Goal: Information Seeking & Learning: Learn about a topic

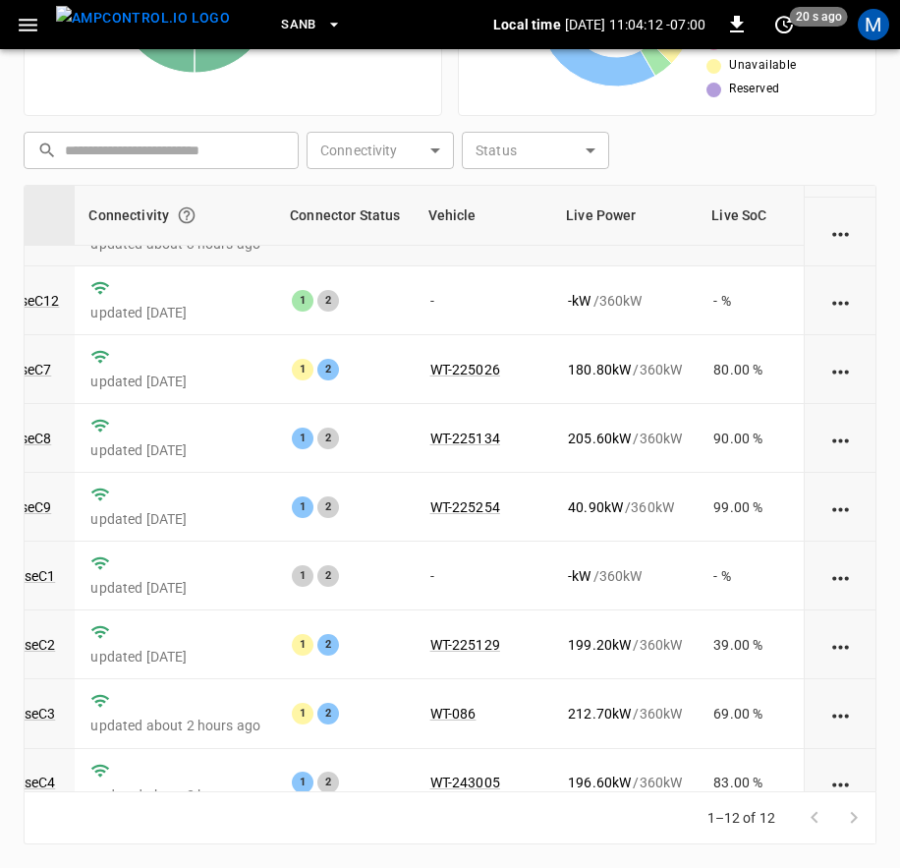
scroll to position [0, 230]
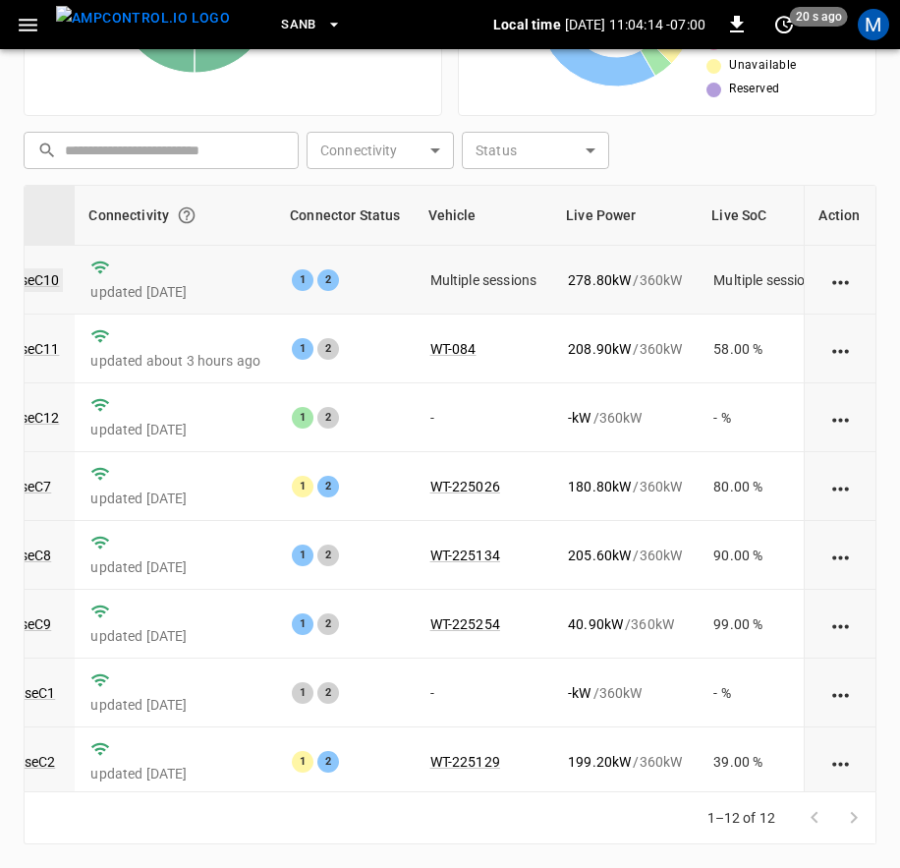
click at [52, 284] on link "ca-sb-se-evseC10" at bounding box center [4, 280] width 117 height 24
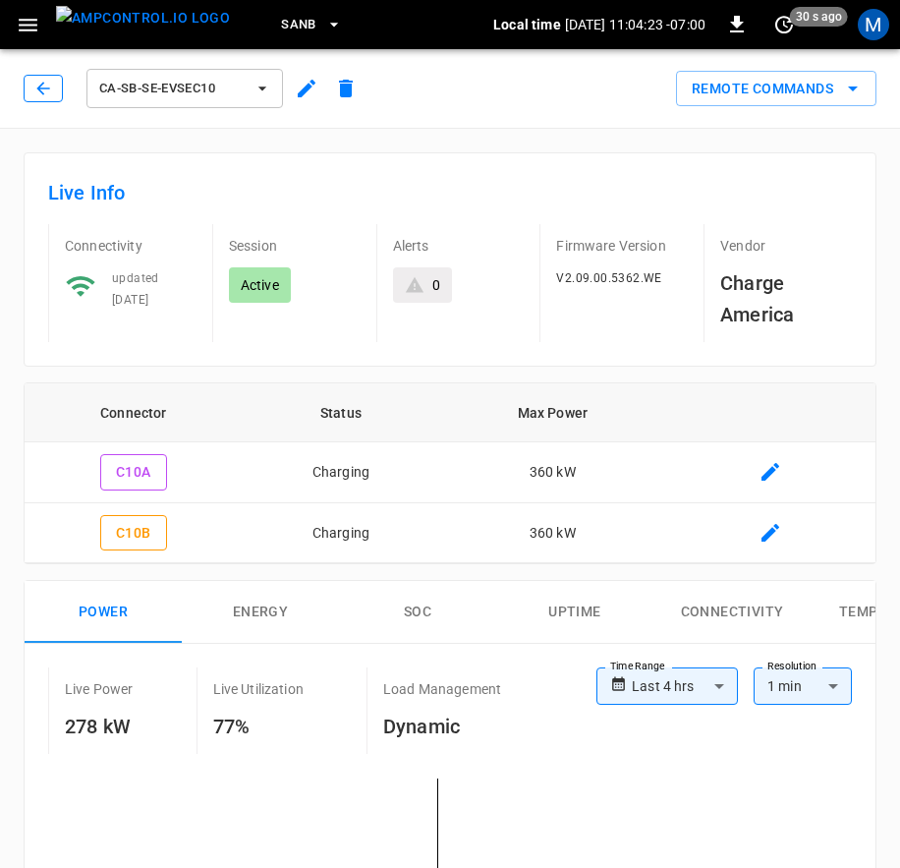
click at [47, 95] on icon "button" at bounding box center [43, 89] width 20 height 20
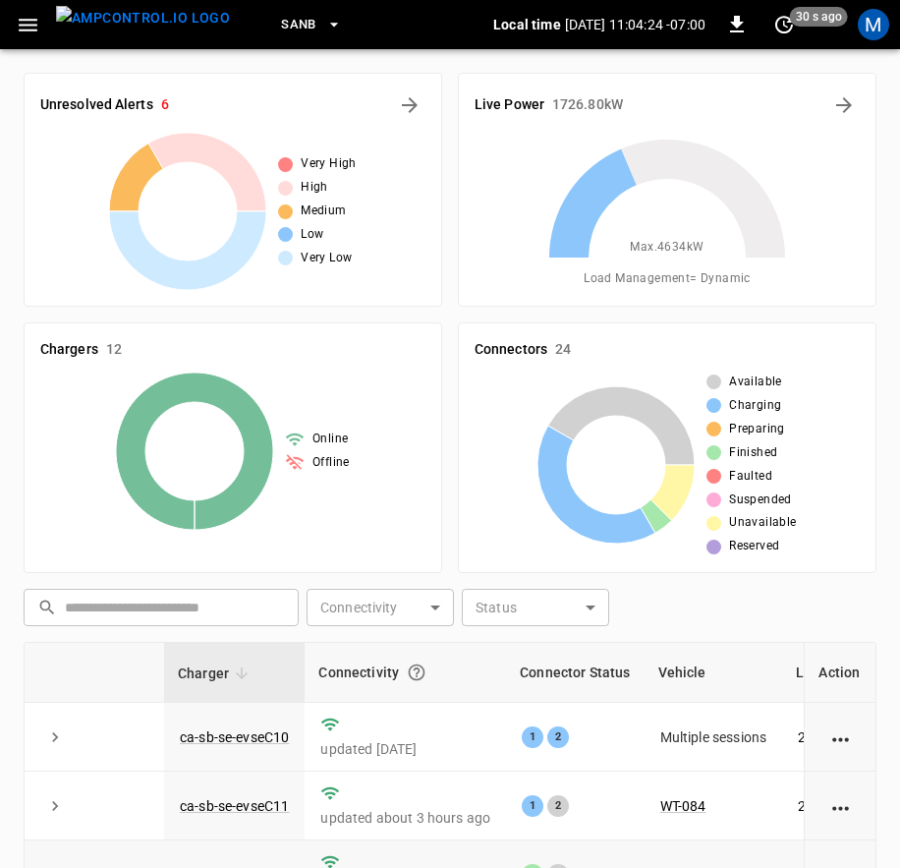
scroll to position [457, 0]
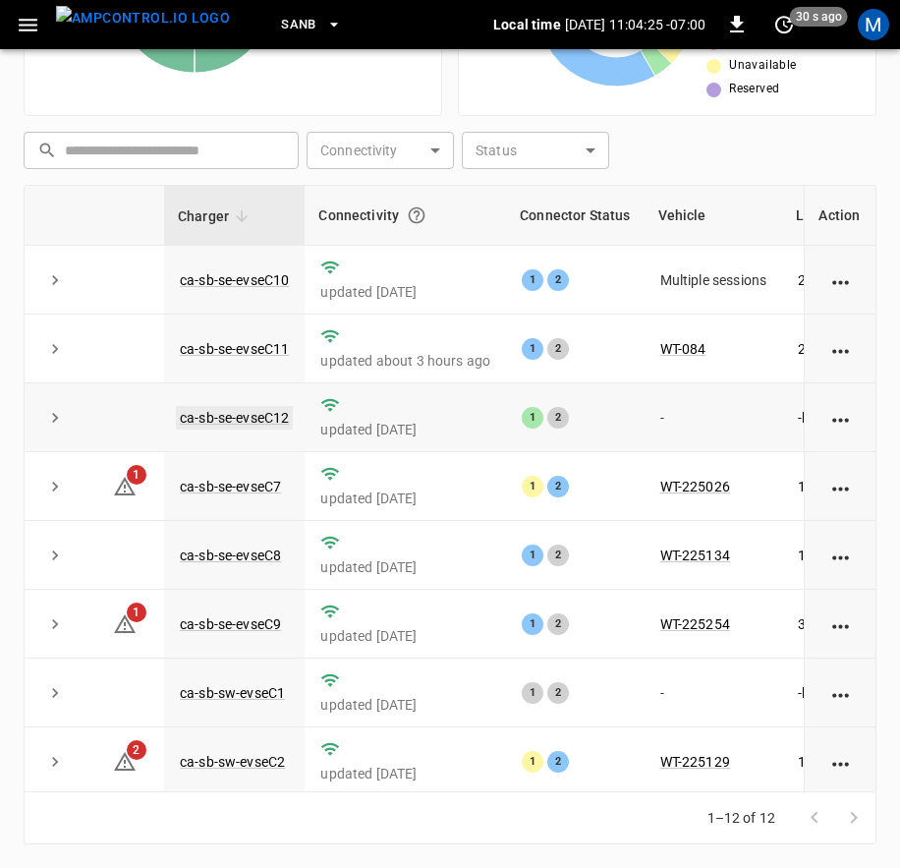
click at [204, 413] on link "ca-sb-se-evseC12" at bounding box center [234, 418] width 117 height 24
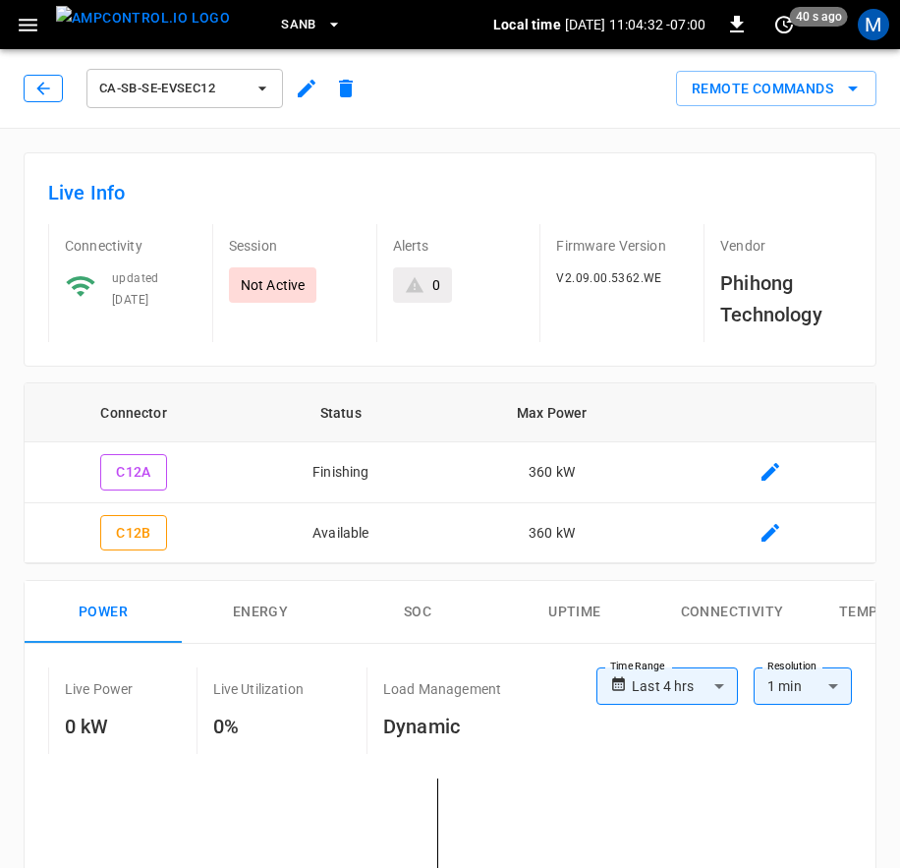
click at [49, 97] on icon "button" at bounding box center [43, 89] width 20 height 20
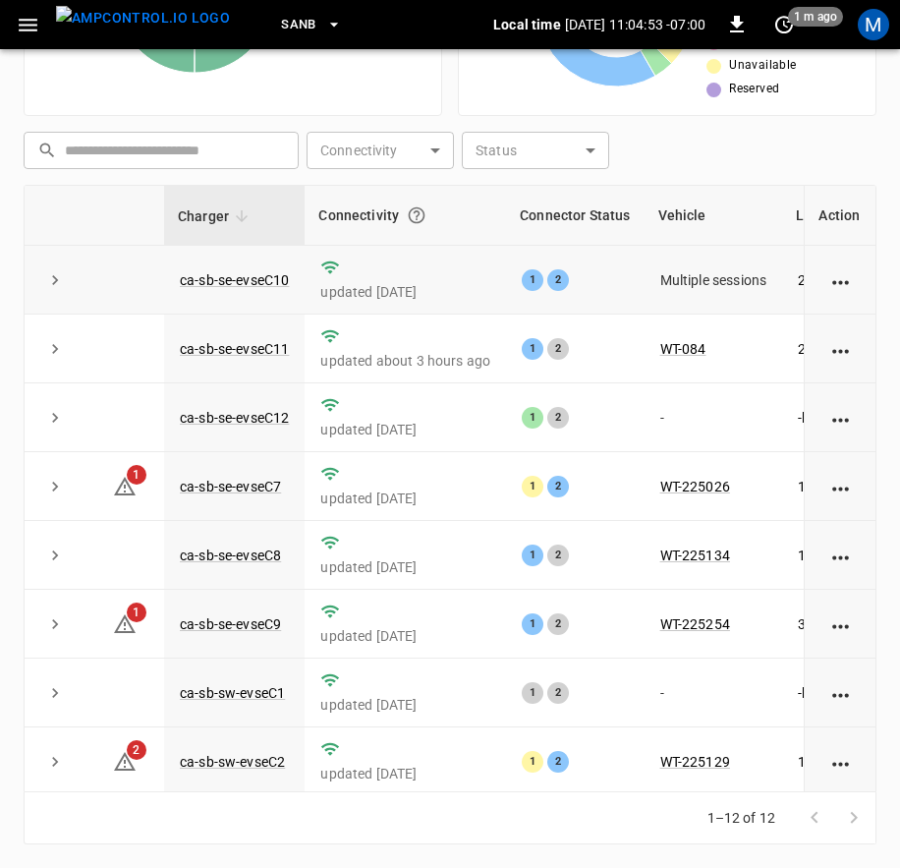
click at [60, 282] on icon "expand row" at bounding box center [55, 280] width 20 height 20
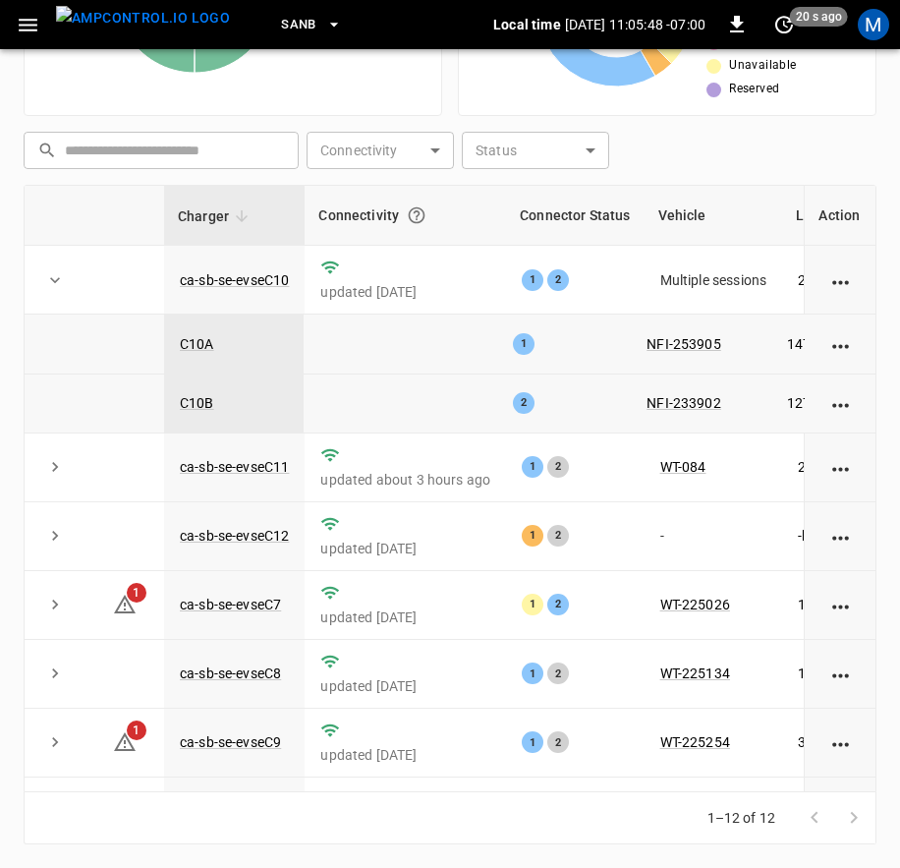
click at [47, 270] on icon "expand row" at bounding box center [55, 280] width 20 height 20
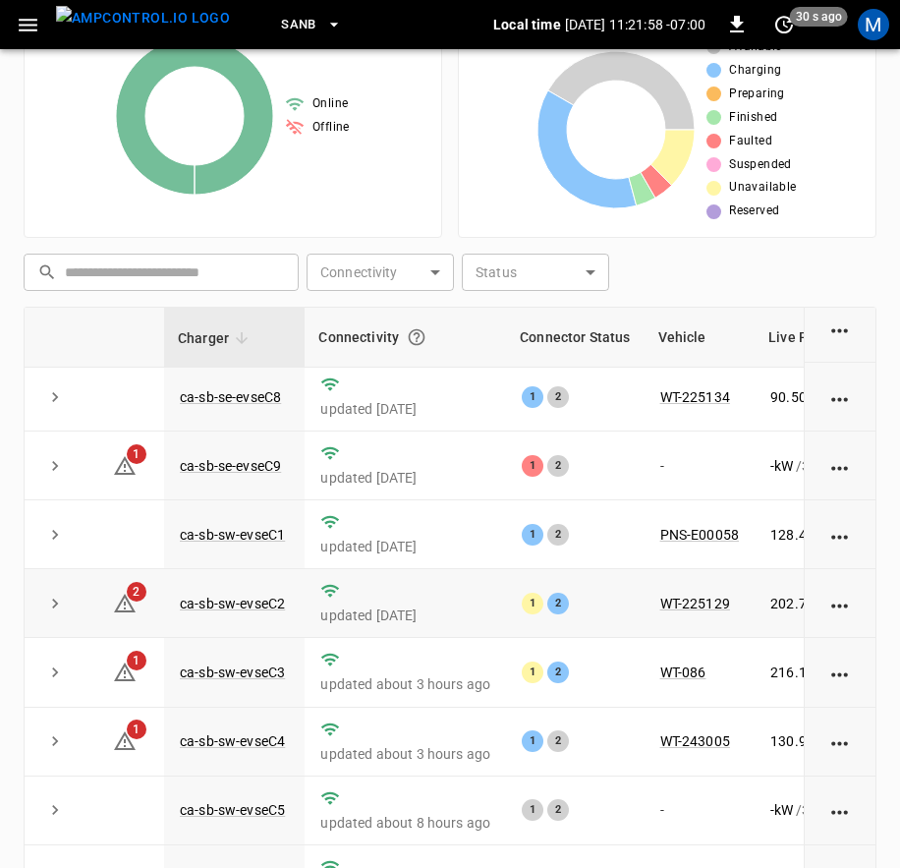
scroll to position [457, 0]
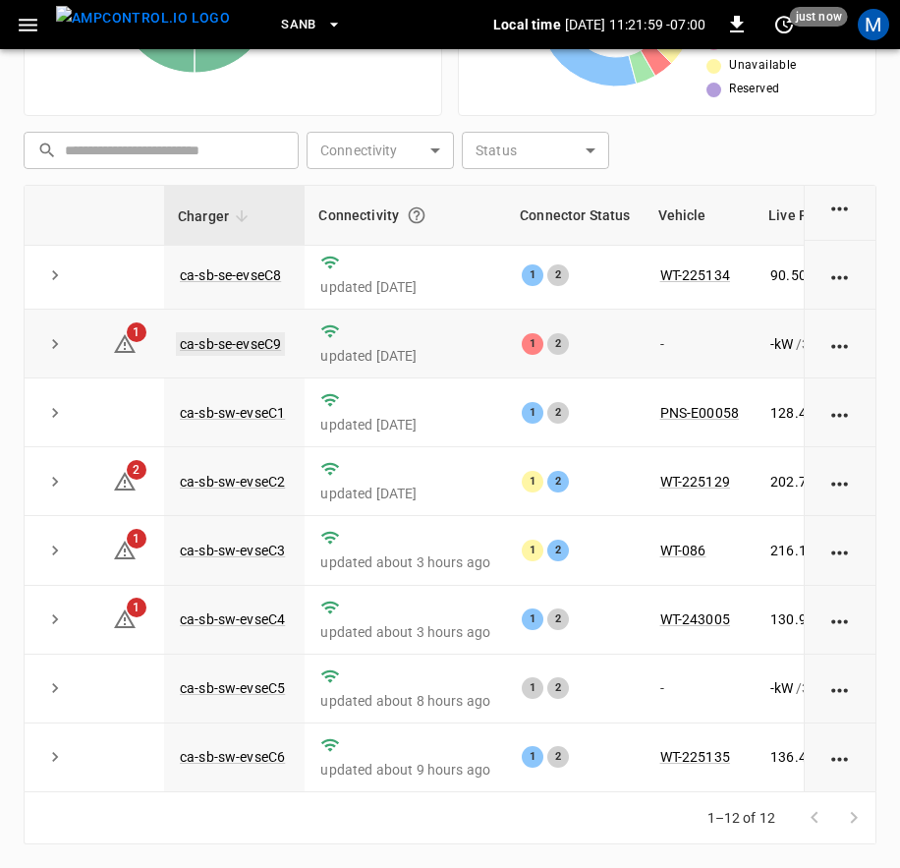
click at [276, 332] on link "ca-sb-se-evseC9" at bounding box center [230, 344] width 109 height 24
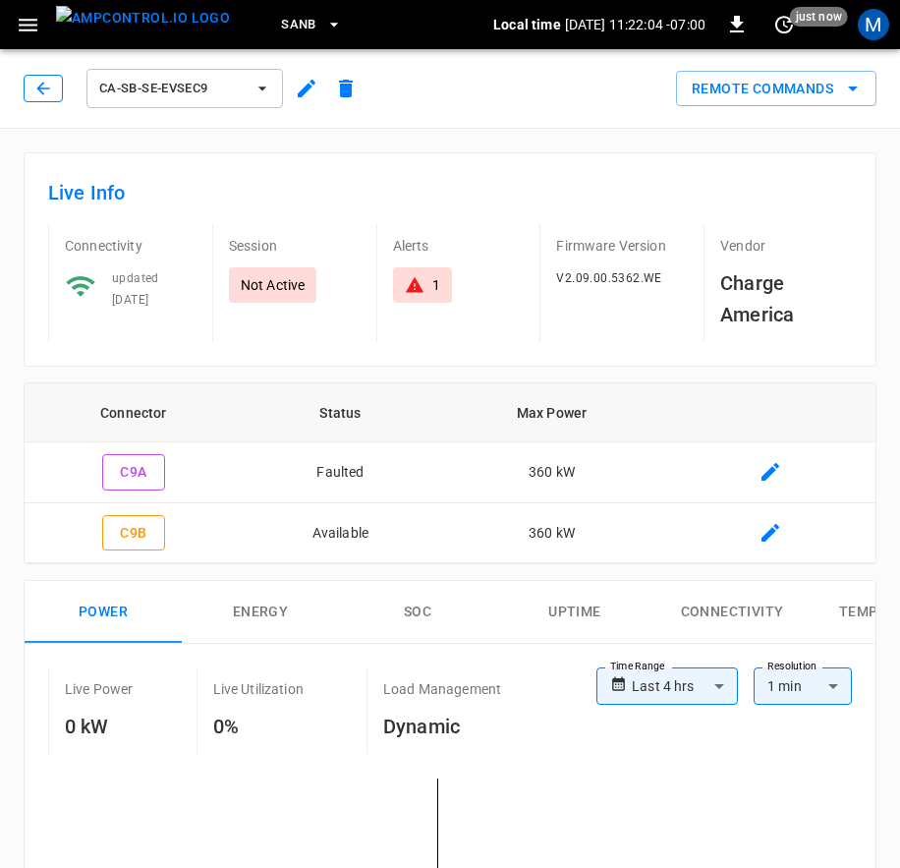
click at [48, 94] on icon "button" at bounding box center [43, 89] width 20 height 20
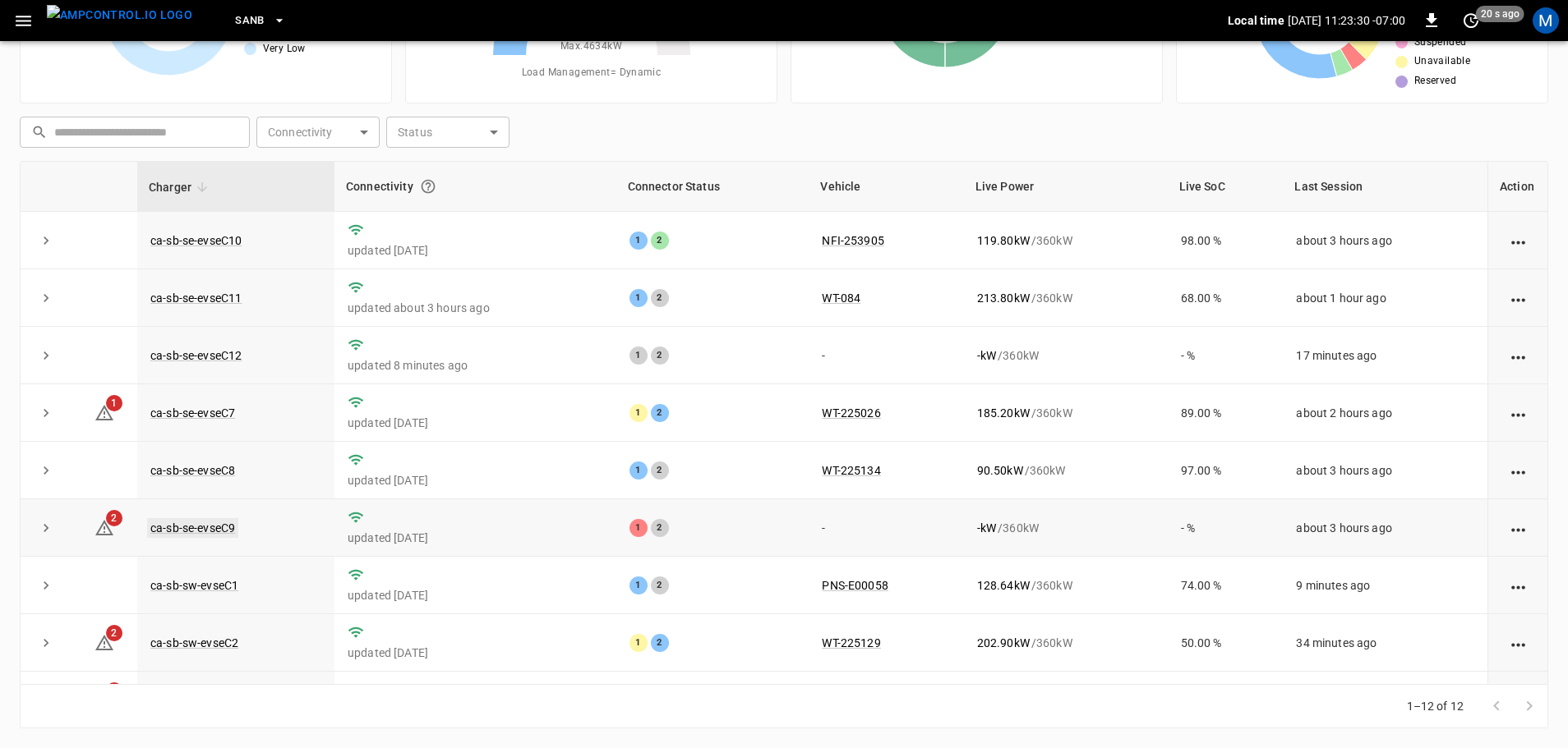
click at [233, 532] on link "ca-sb-se-evseC9" at bounding box center [192, 528] width 91 height 20
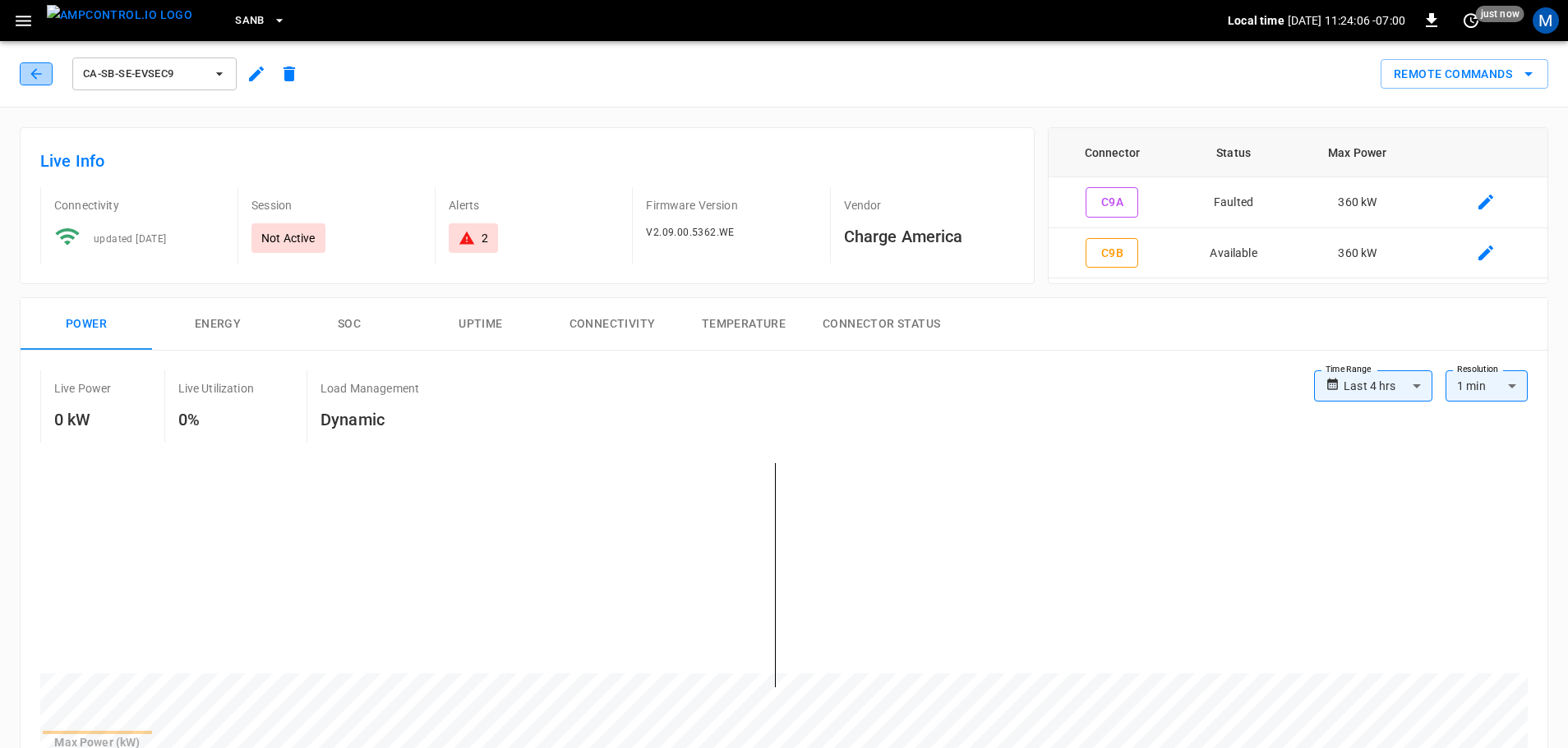
click at [33, 80] on icon "button" at bounding box center [36, 74] width 17 height 17
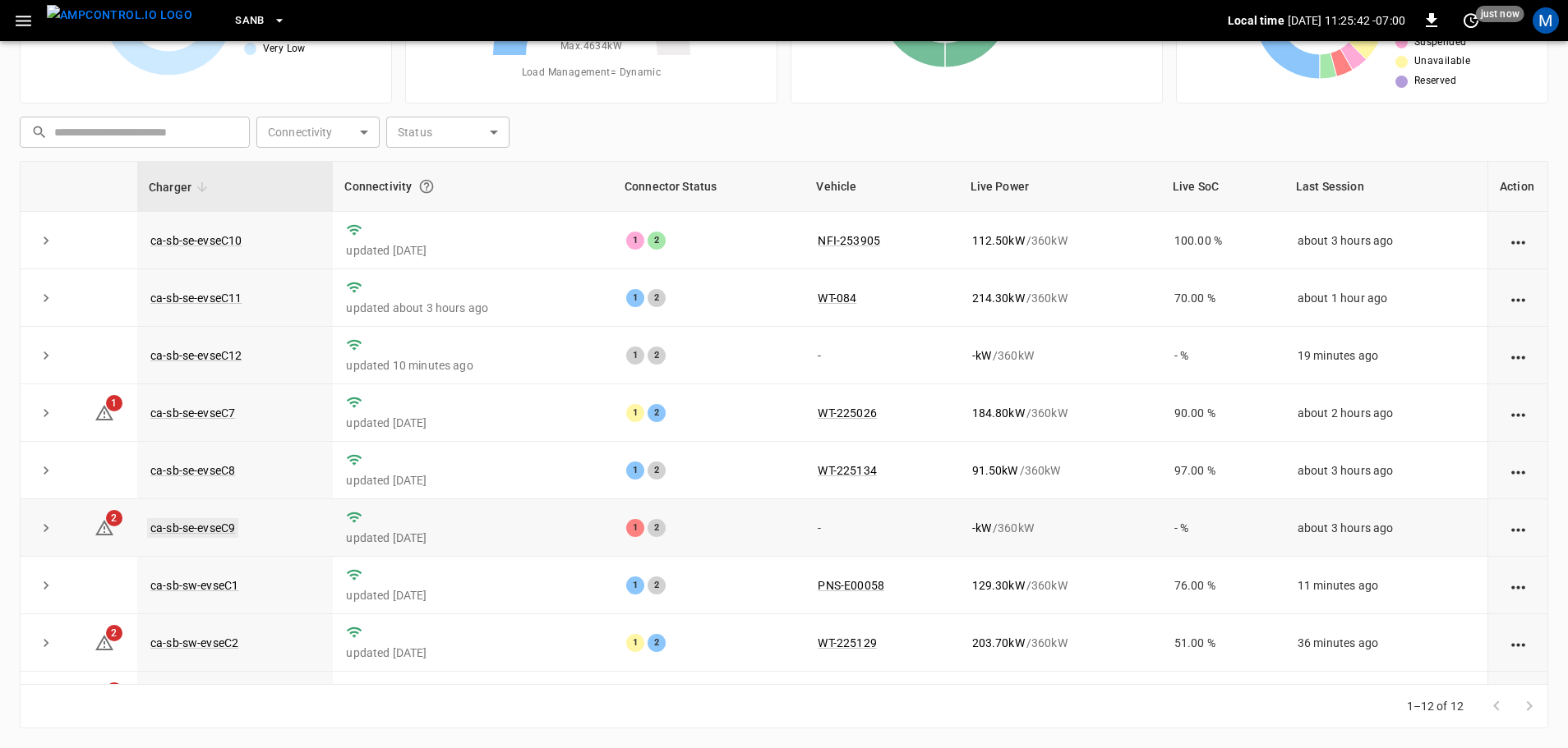
click at [204, 535] on link "ca-sb-se-evseC9" at bounding box center [192, 528] width 91 height 20
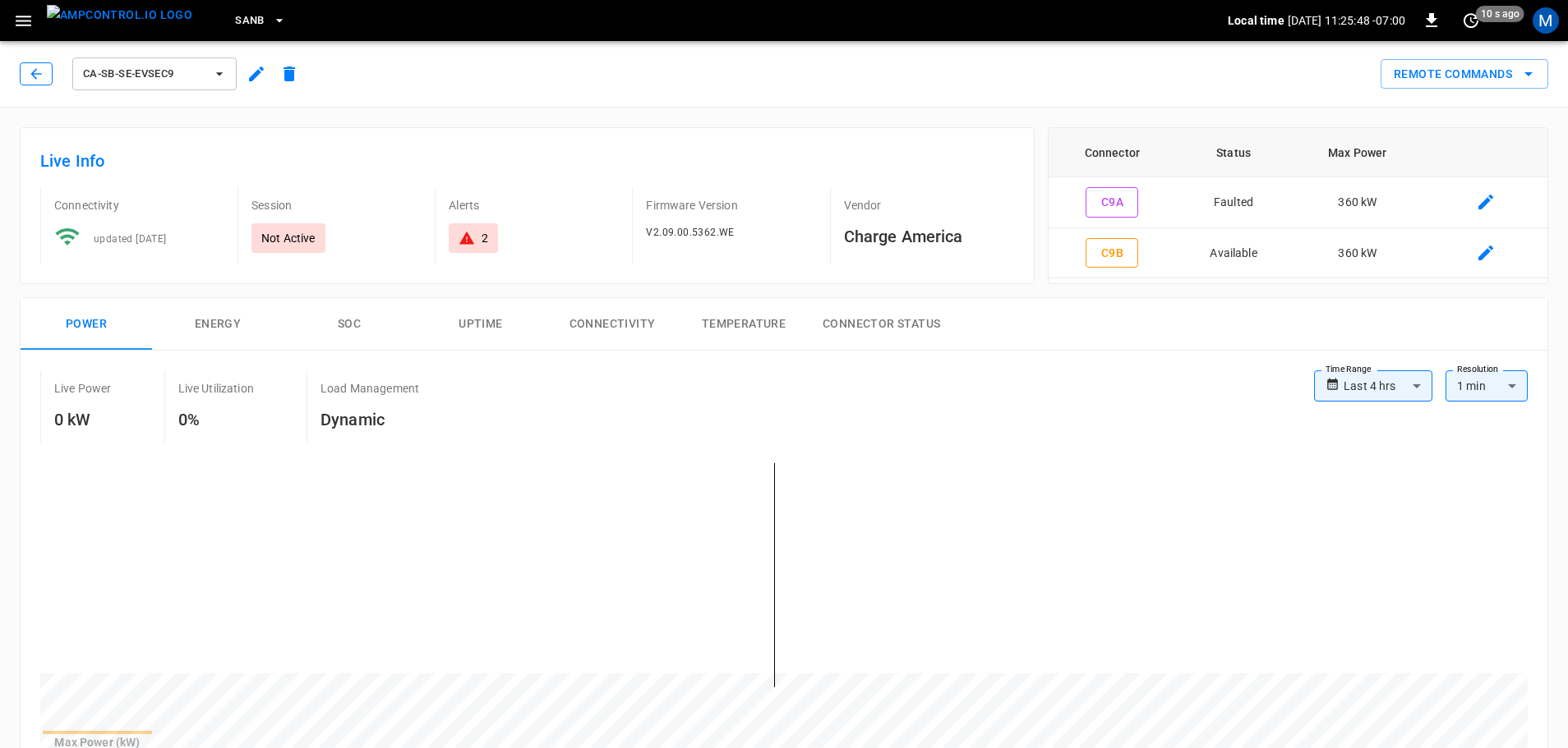
click at [43, 70] on icon "button" at bounding box center [36, 74] width 17 height 17
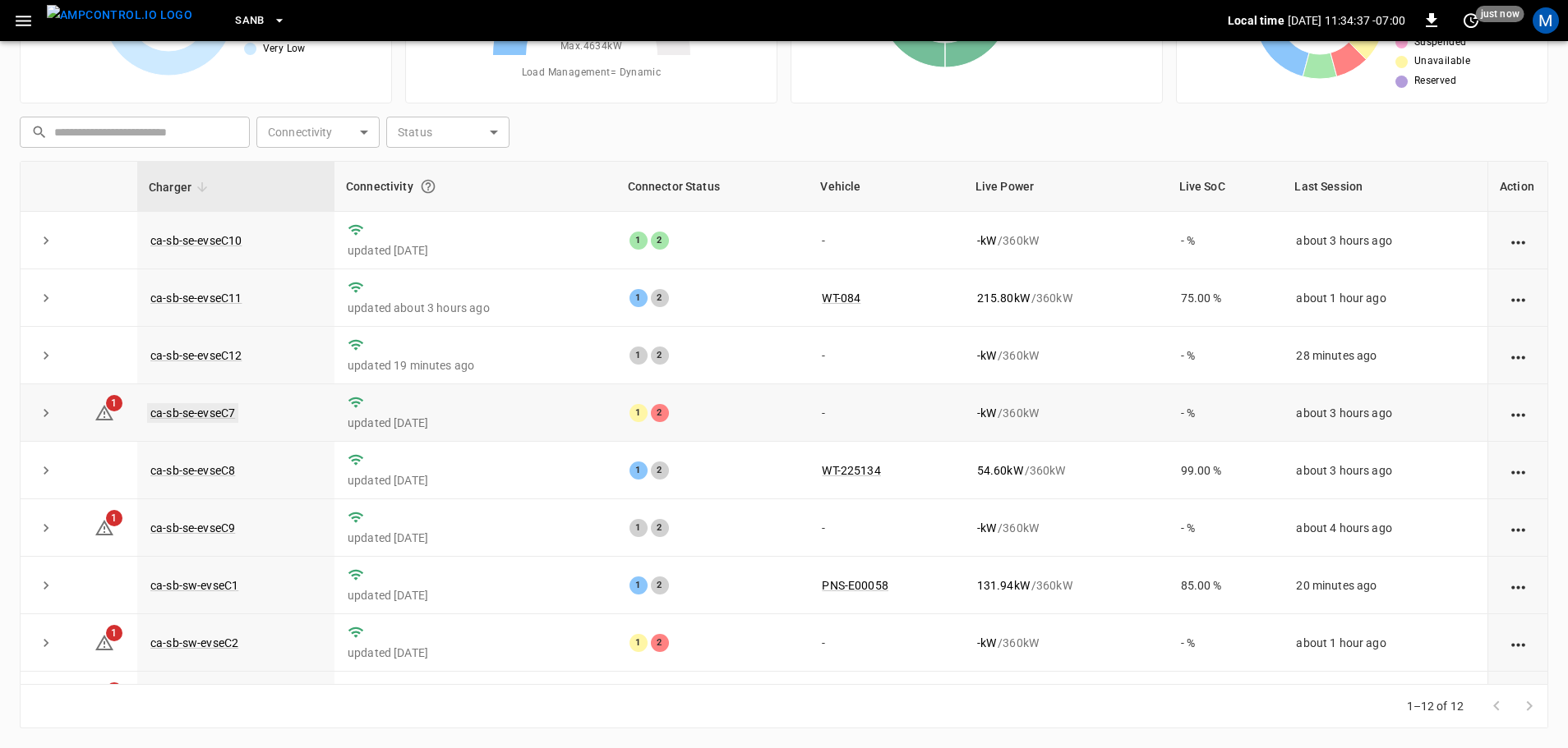
click at [226, 418] on link "ca-sb-se-evseC7" at bounding box center [192, 413] width 91 height 20
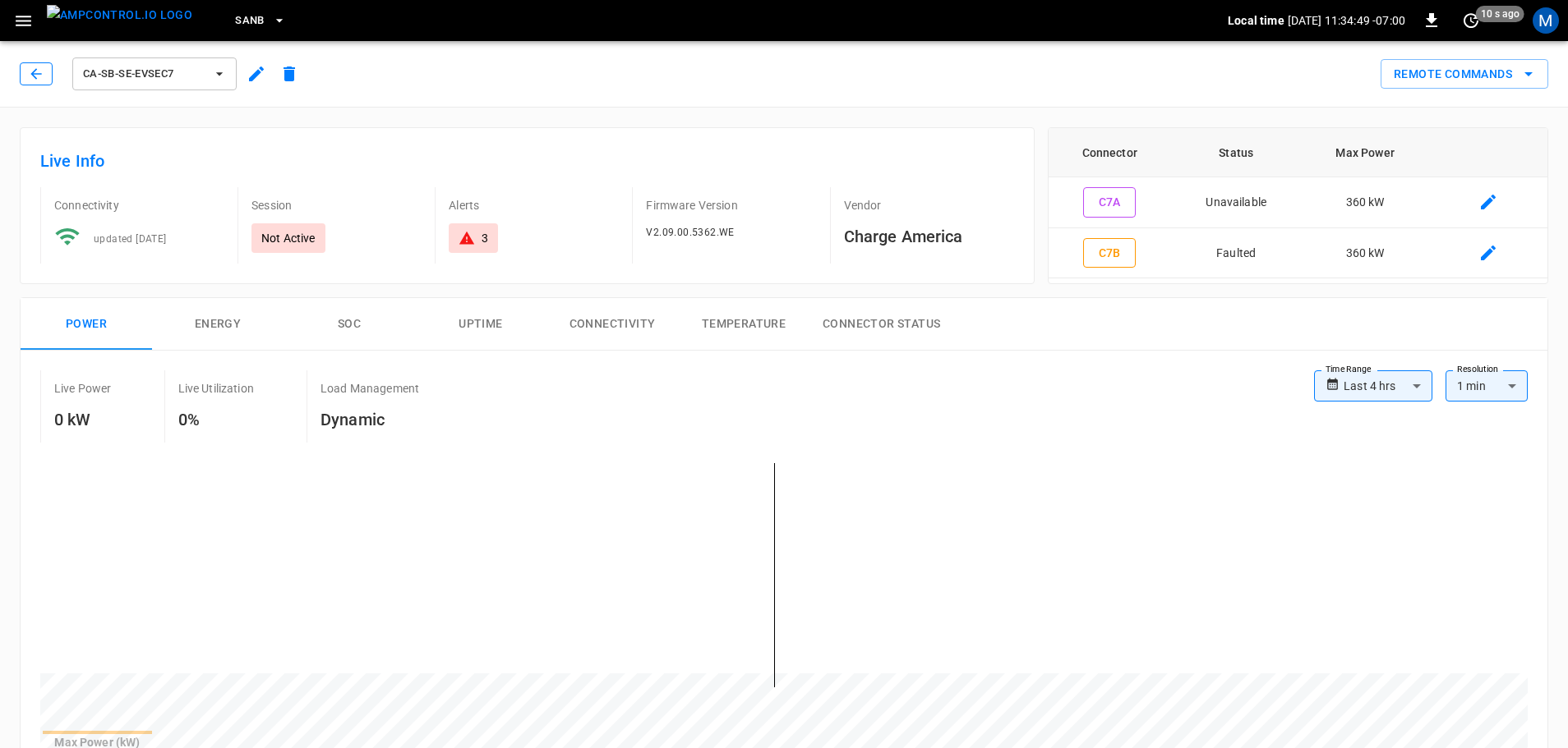
click at [43, 69] on icon "button" at bounding box center [36, 74] width 17 height 17
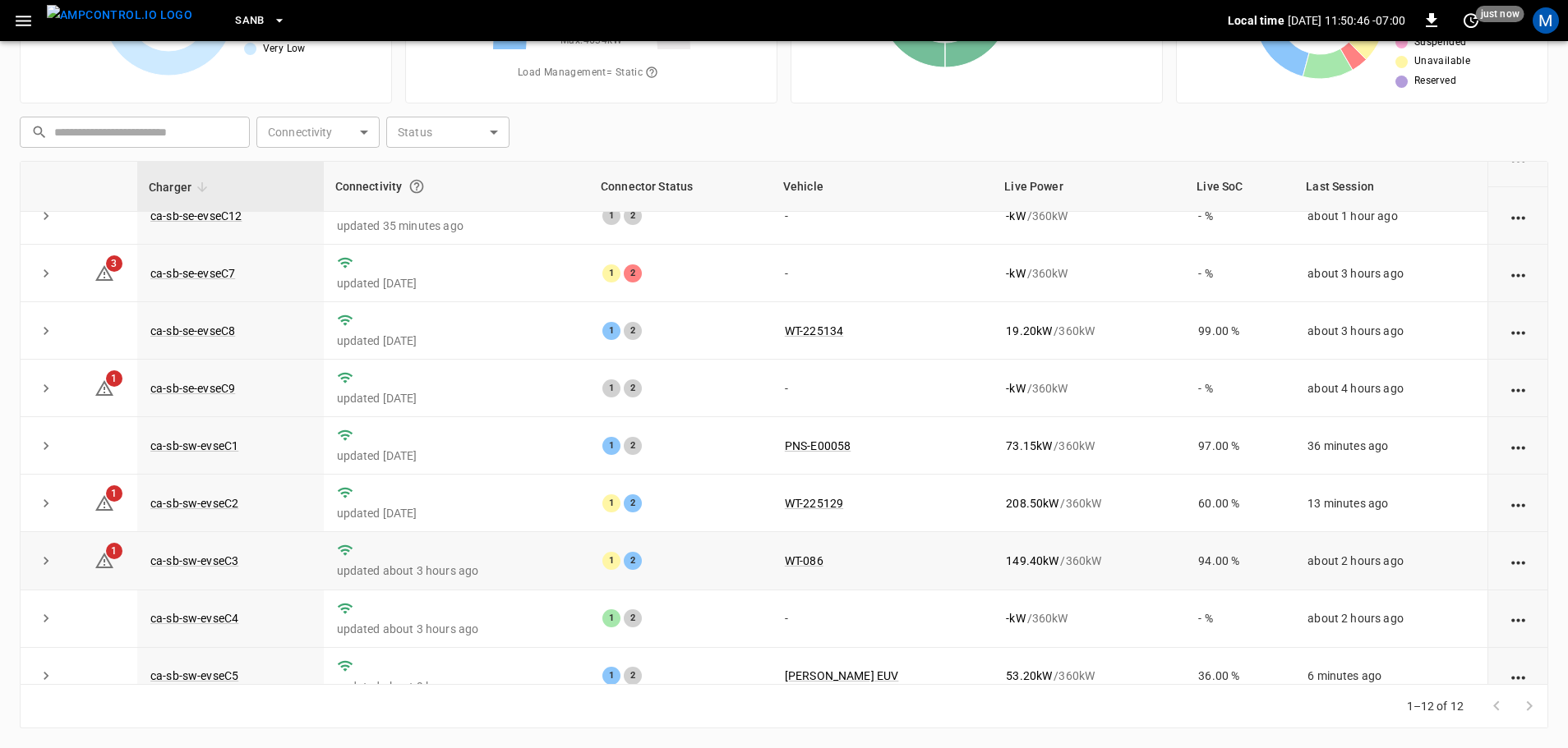
scroll to position [227, 0]
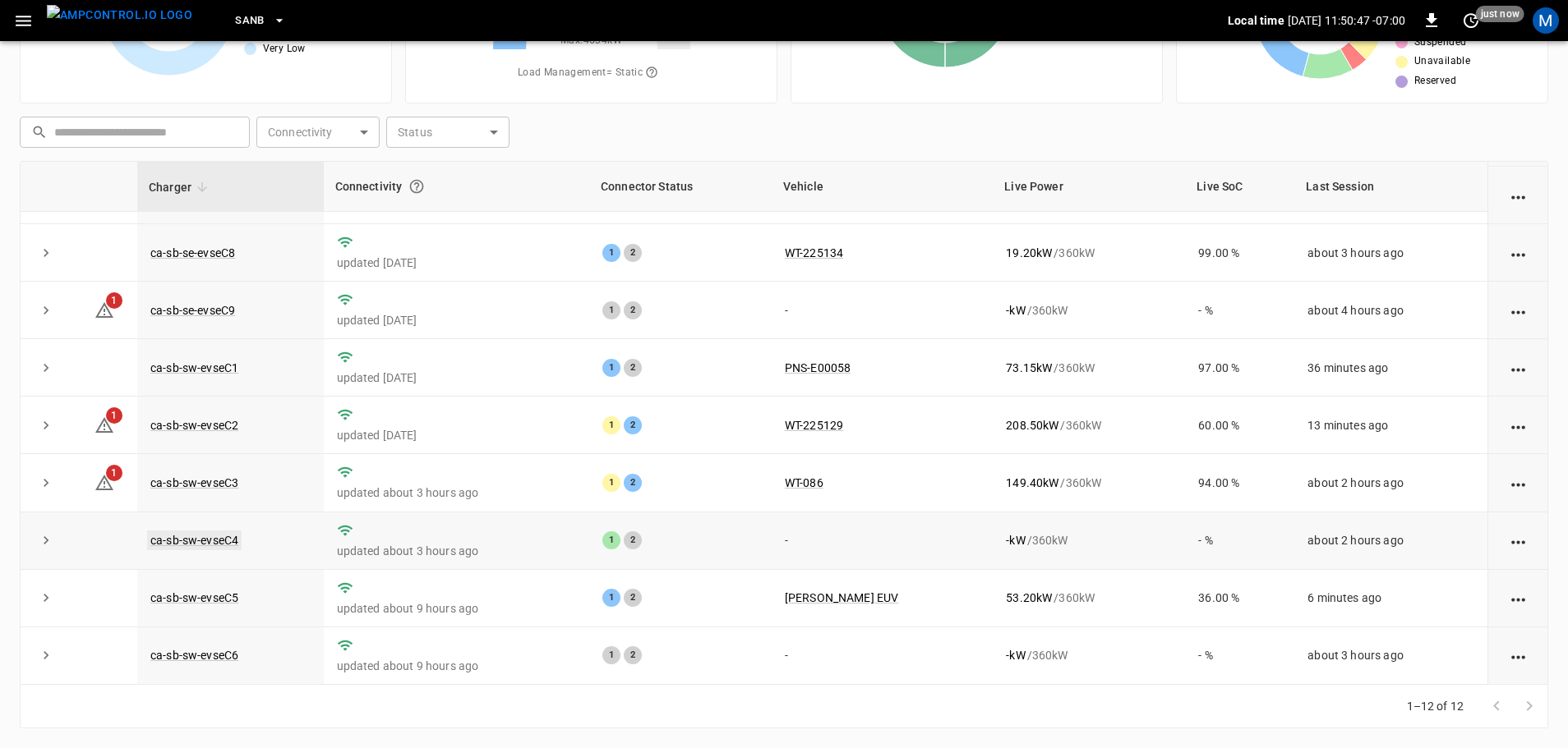
click at [221, 541] on link "ca-sb-sw-evseC4" at bounding box center [194, 541] width 94 height 20
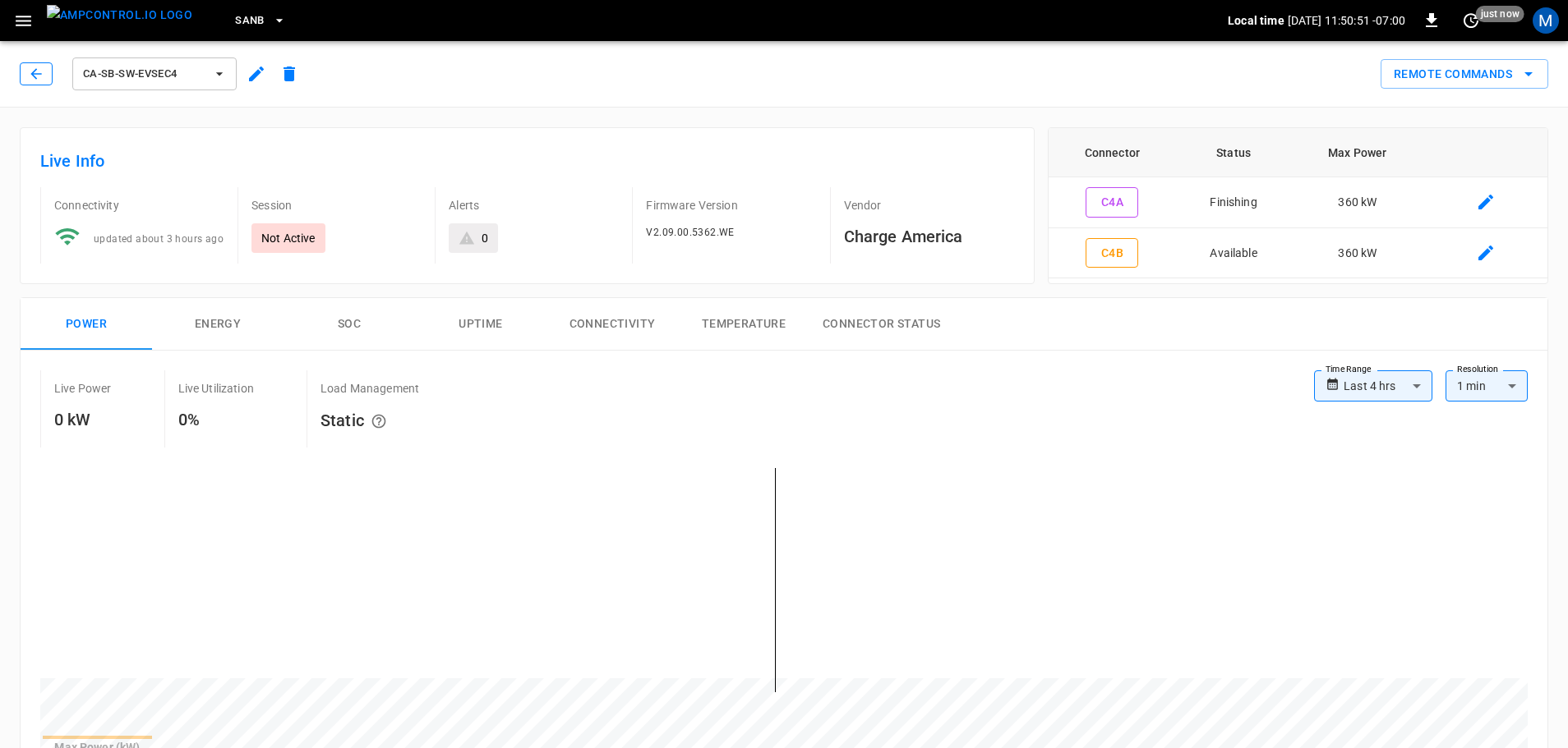
click at [48, 69] on button "button" at bounding box center [36, 74] width 33 height 23
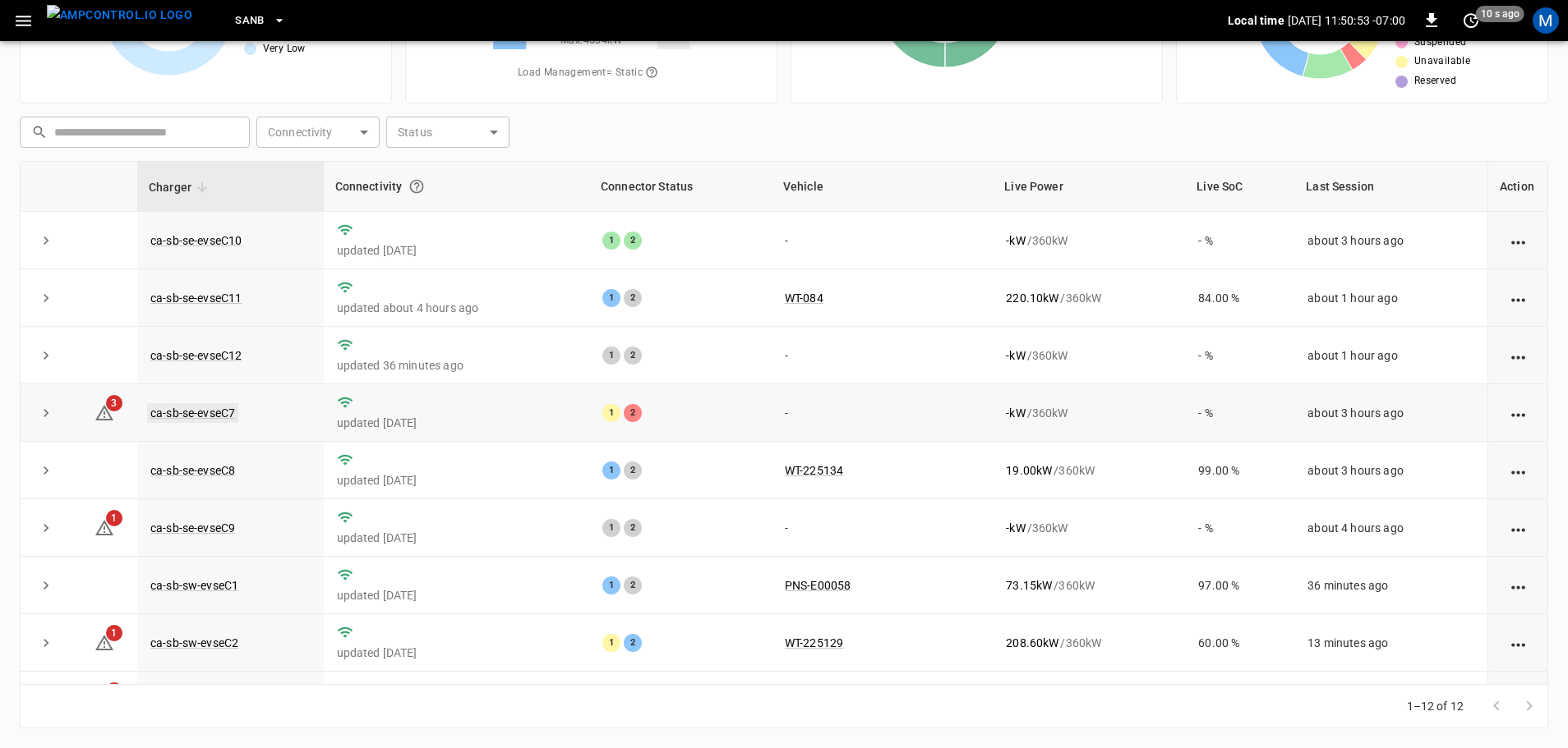
click at [215, 414] on link "ca-sb-se-evseC7" at bounding box center [192, 413] width 91 height 20
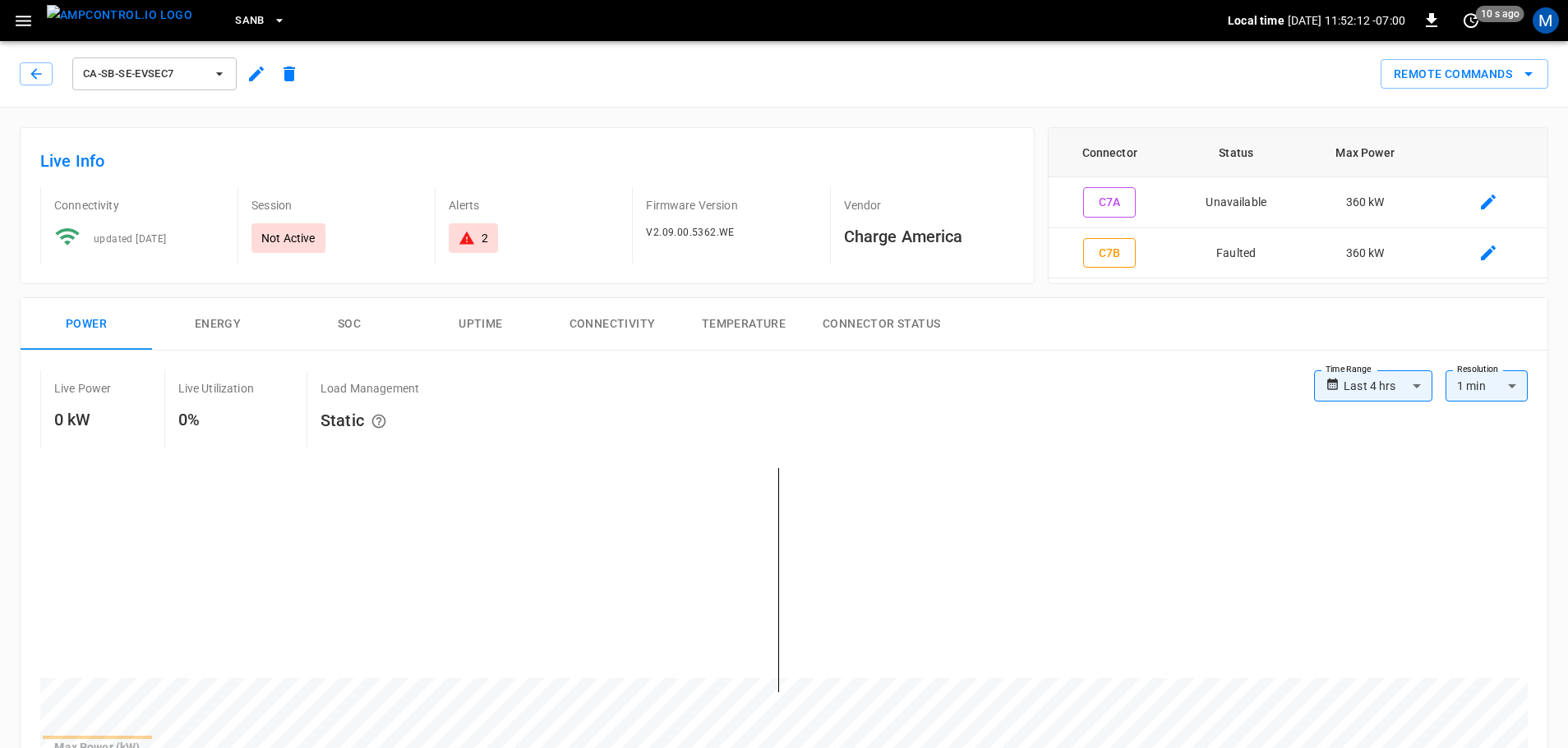
click at [44, 85] on div "ca-sb-se-evseC7" at bounding box center [163, 74] width 286 height 39
click at [43, 79] on icon "button" at bounding box center [36, 74] width 17 height 17
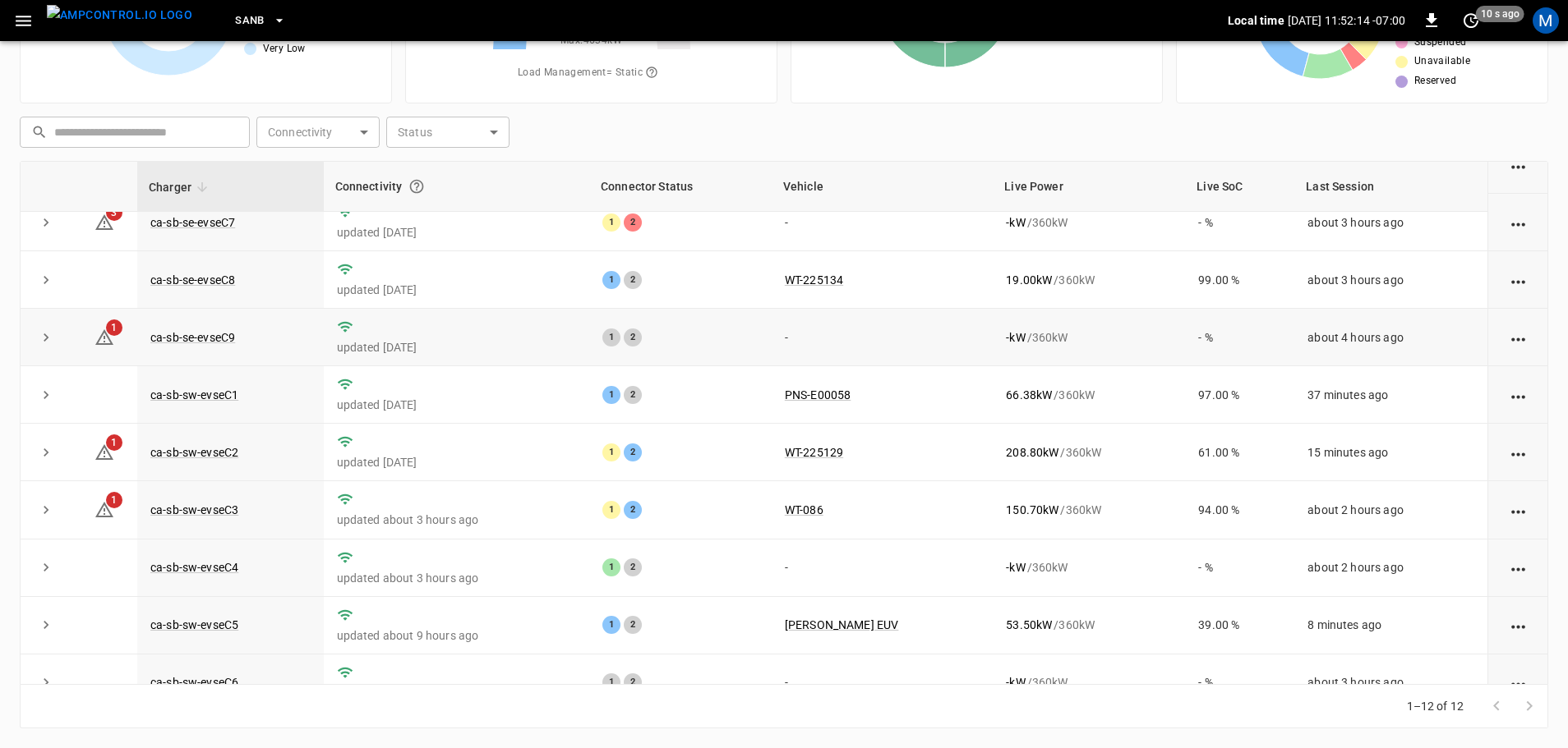
scroll to position [227, 0]
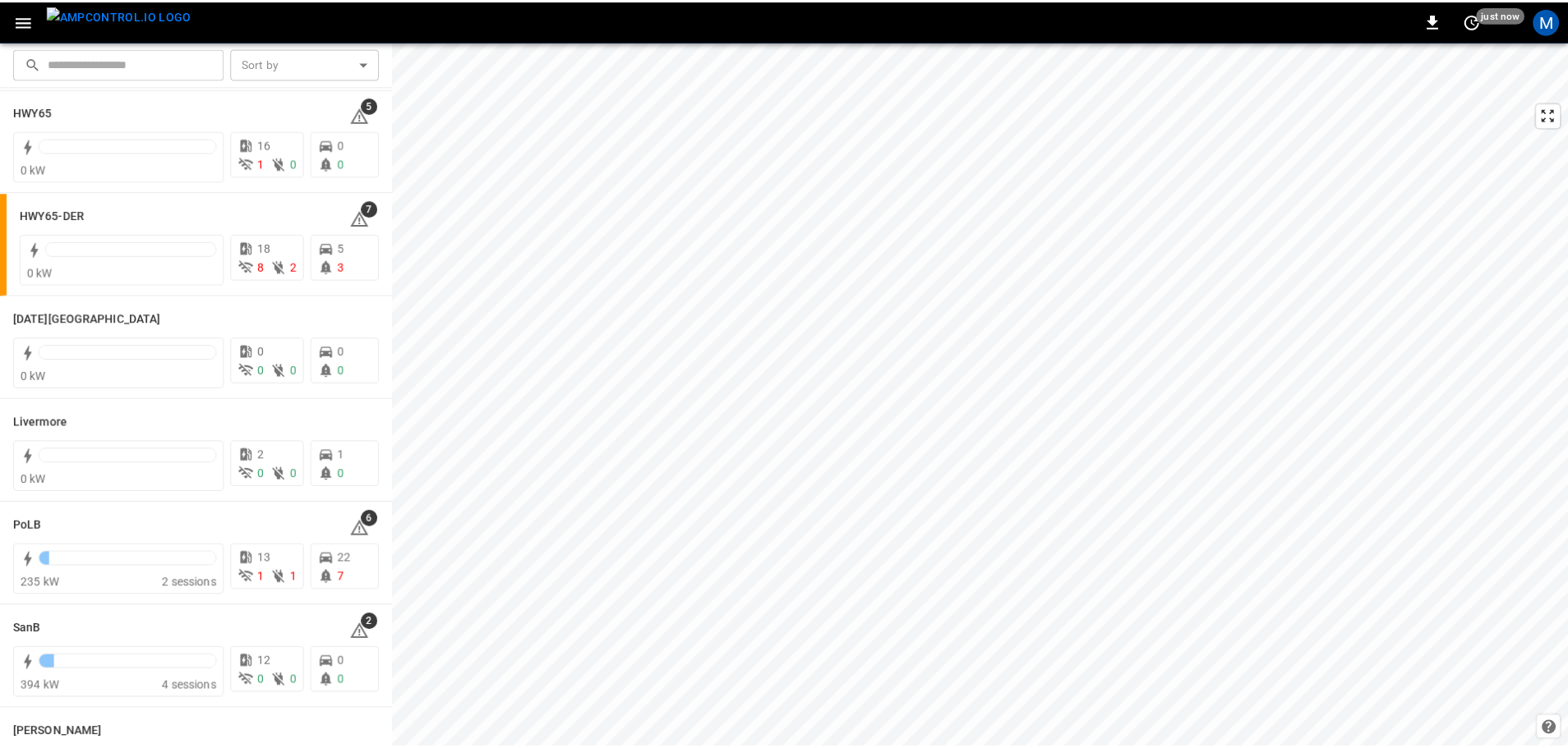
scroll to position [318, 0]
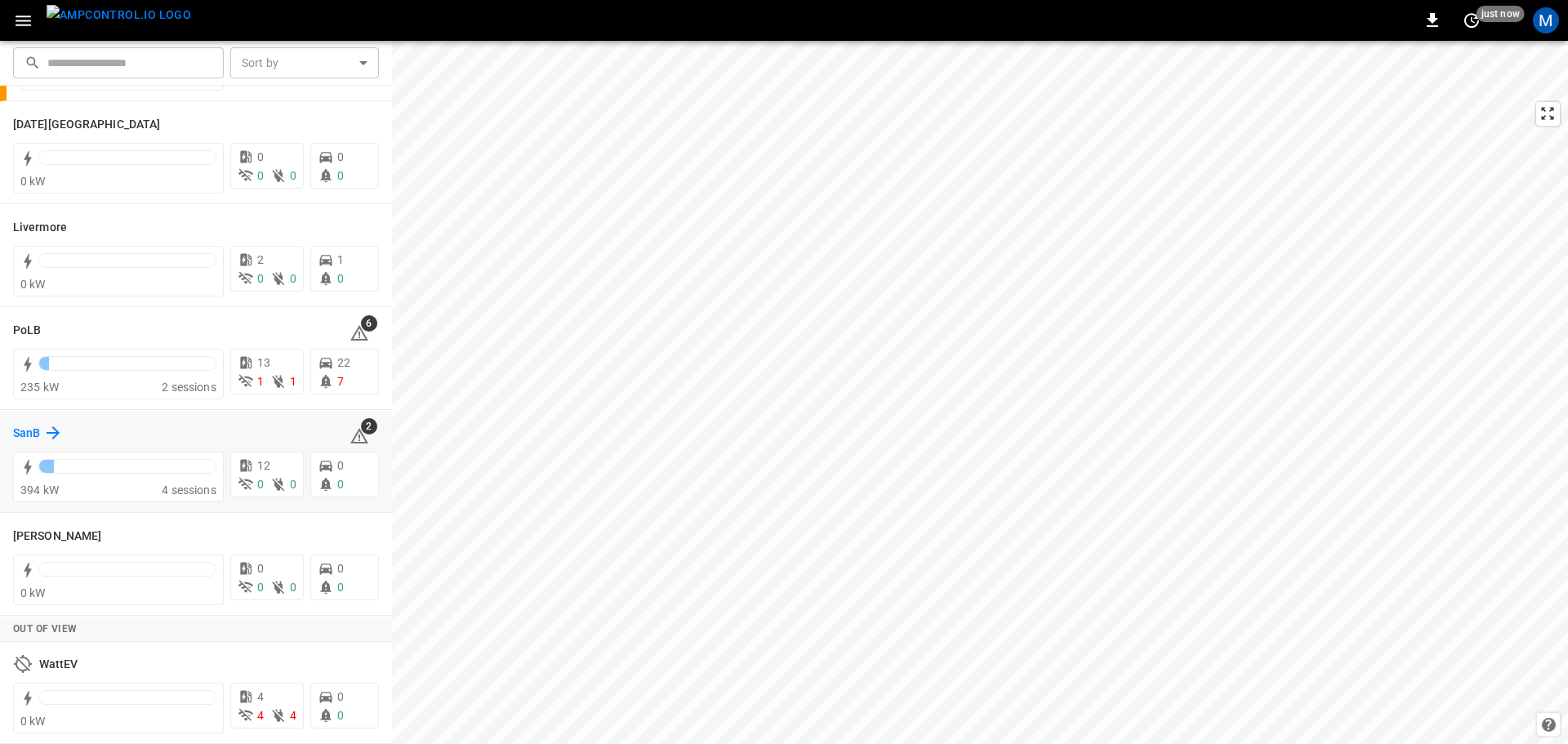
click at [56, 441] on icon at bounding box center [53, 433] width 20 height 20
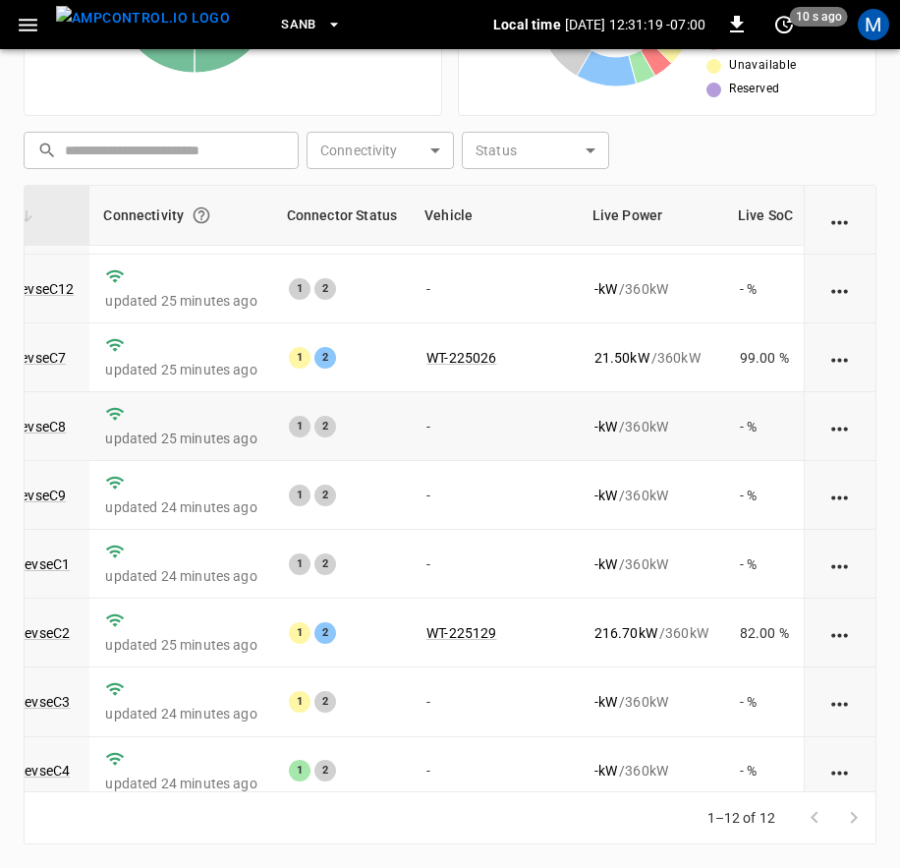
scroll to position [0, 215]
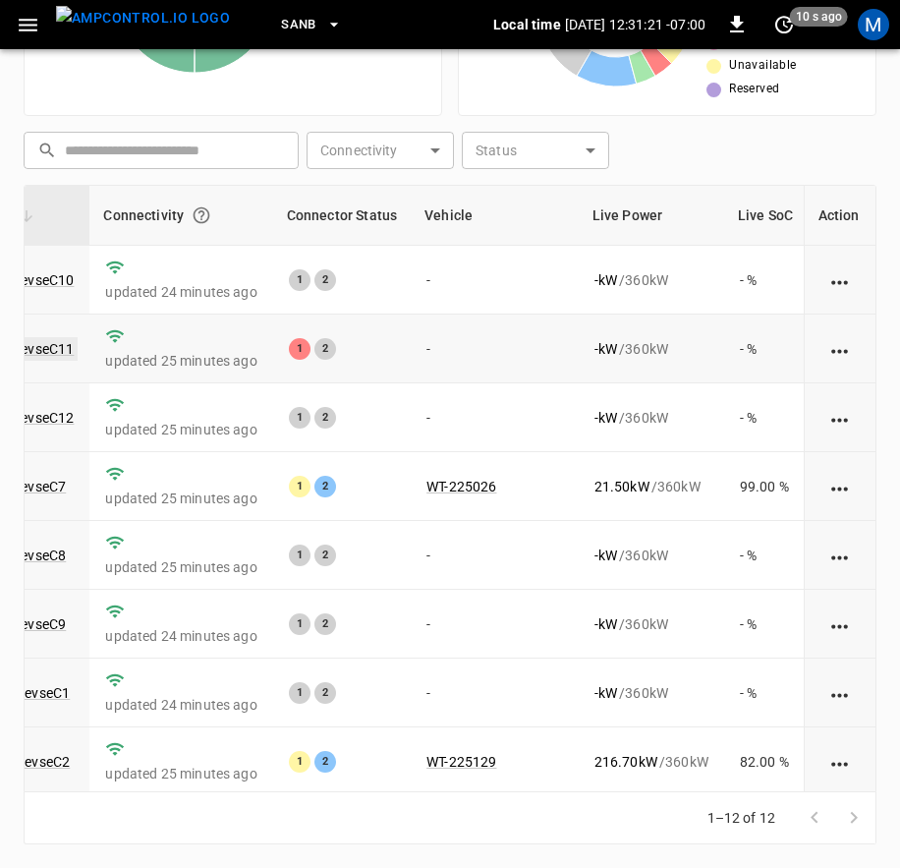
click at [64, 353] on link "ca-sb-se-evseC11" at bounding box center [19, 349] width 117 height 24
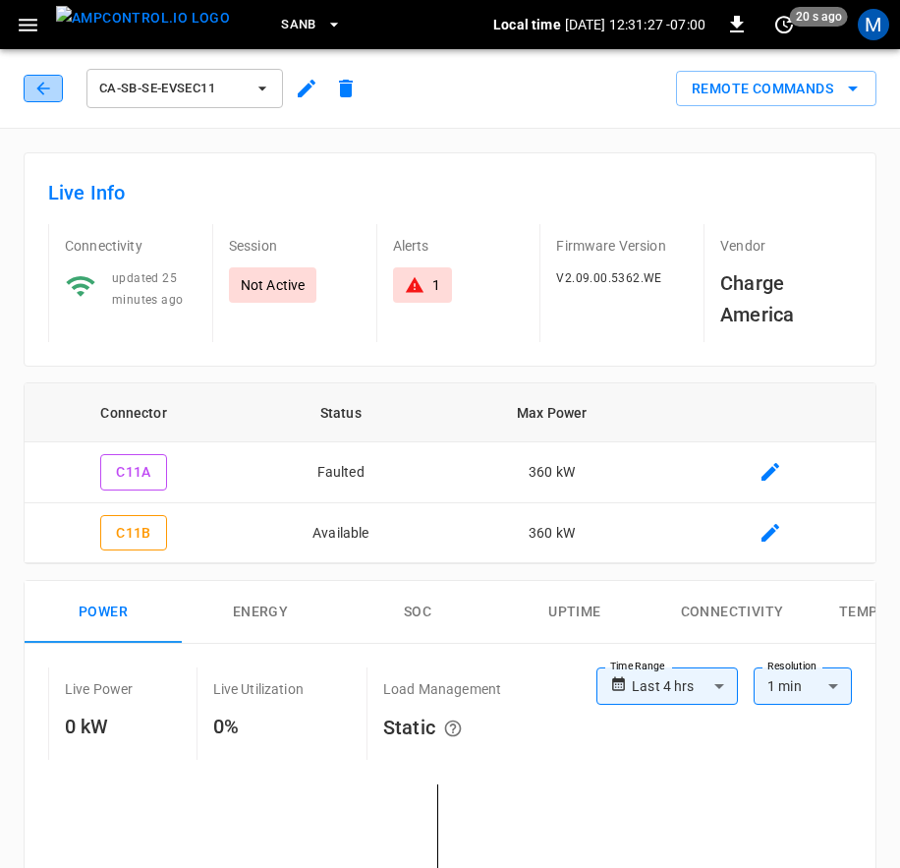
click at [42, 76] on button "button" at bounding box center [43, 89] width 39 height 28
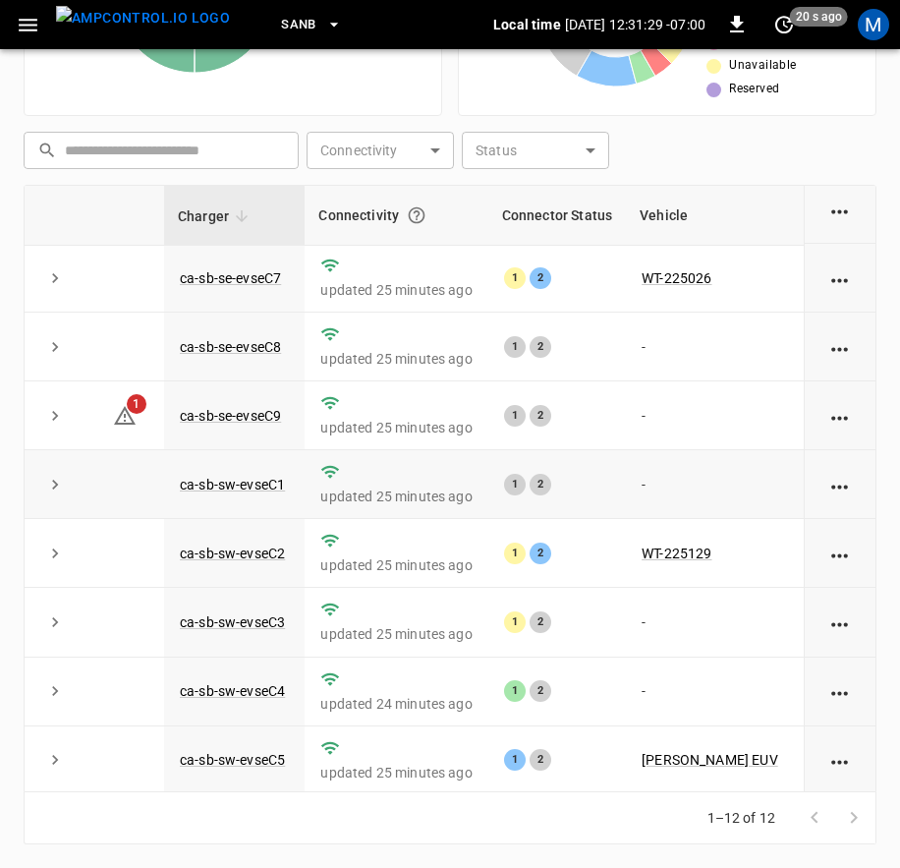
scroll to position [304, 0]
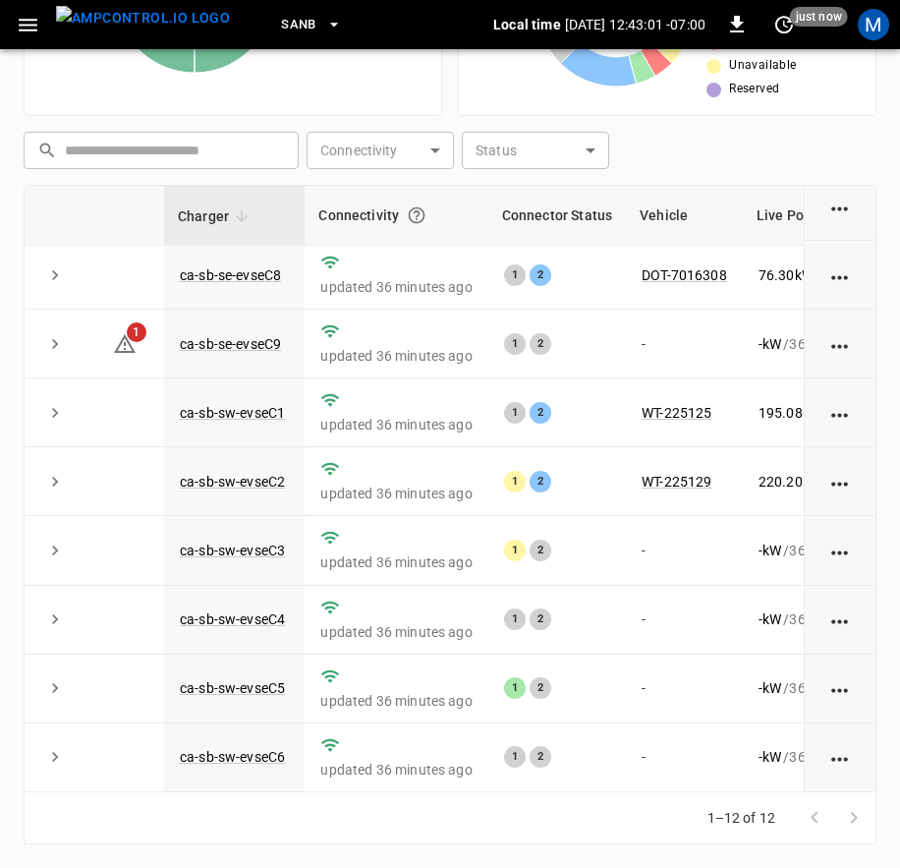
drag, startPoint x: 548, startPoint y: 792, endPoint x: 570, endPoint y: 798, distance: 22.4
click at [569, 798] on div "1–12 of 12" at bounding box center [450, 818] width 853 height 52
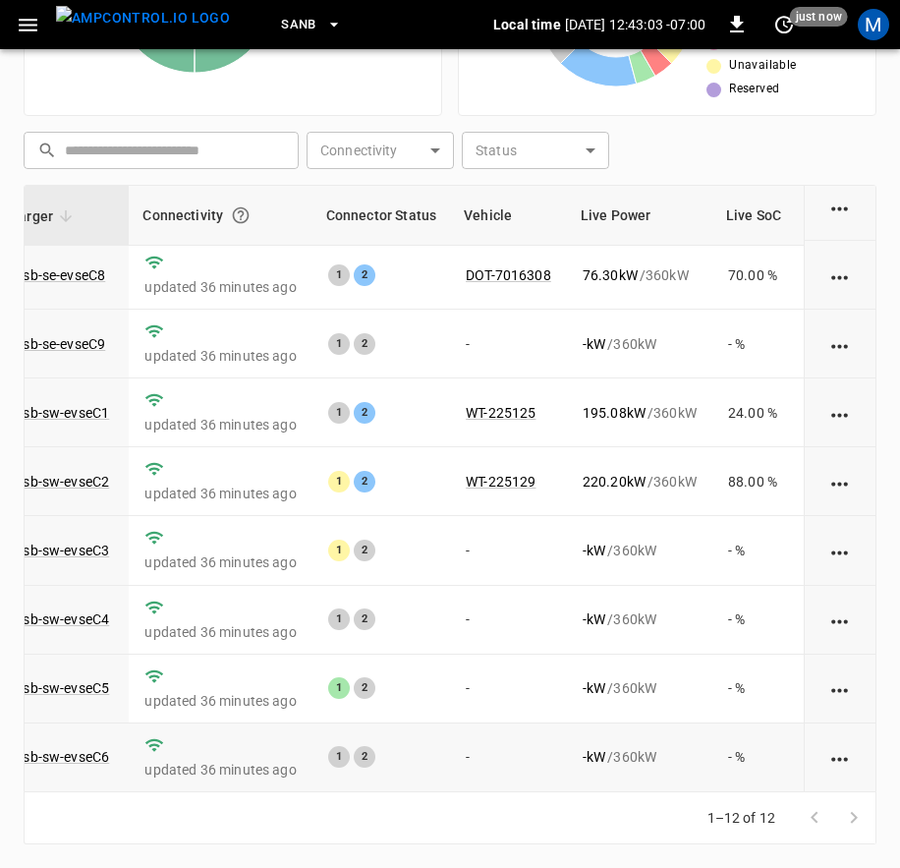
scroll to position [304, 167]
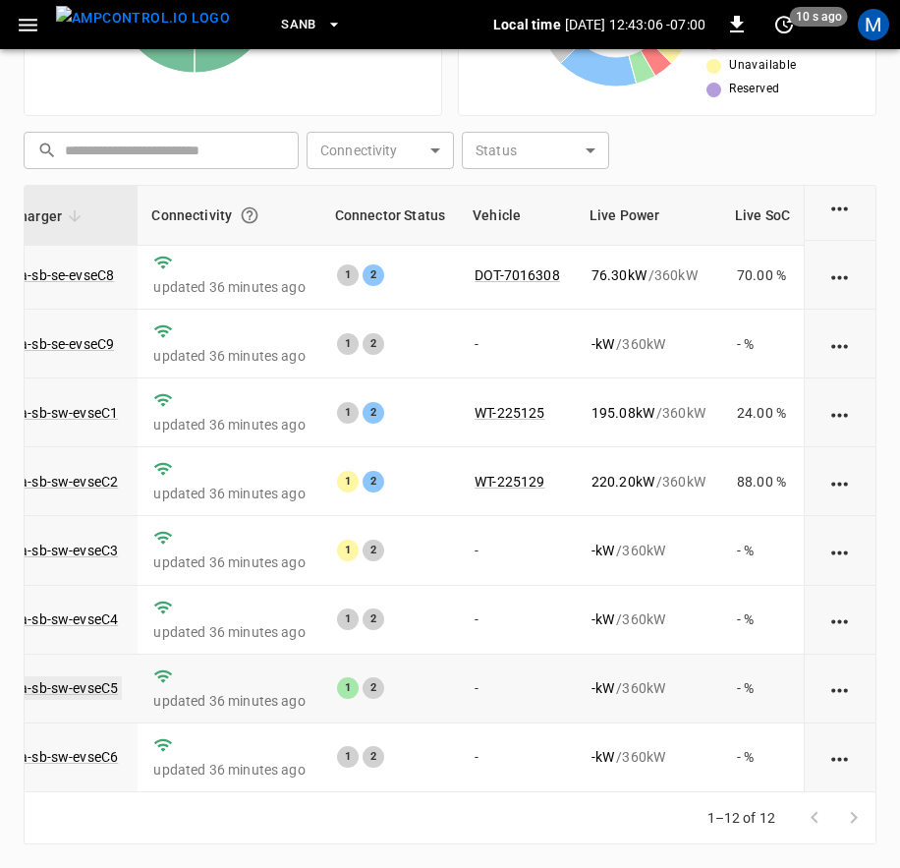
click at [94, 676] on link "ca-sb-sw-evseC5" at bounding box center [65, 688] width 113 height 24
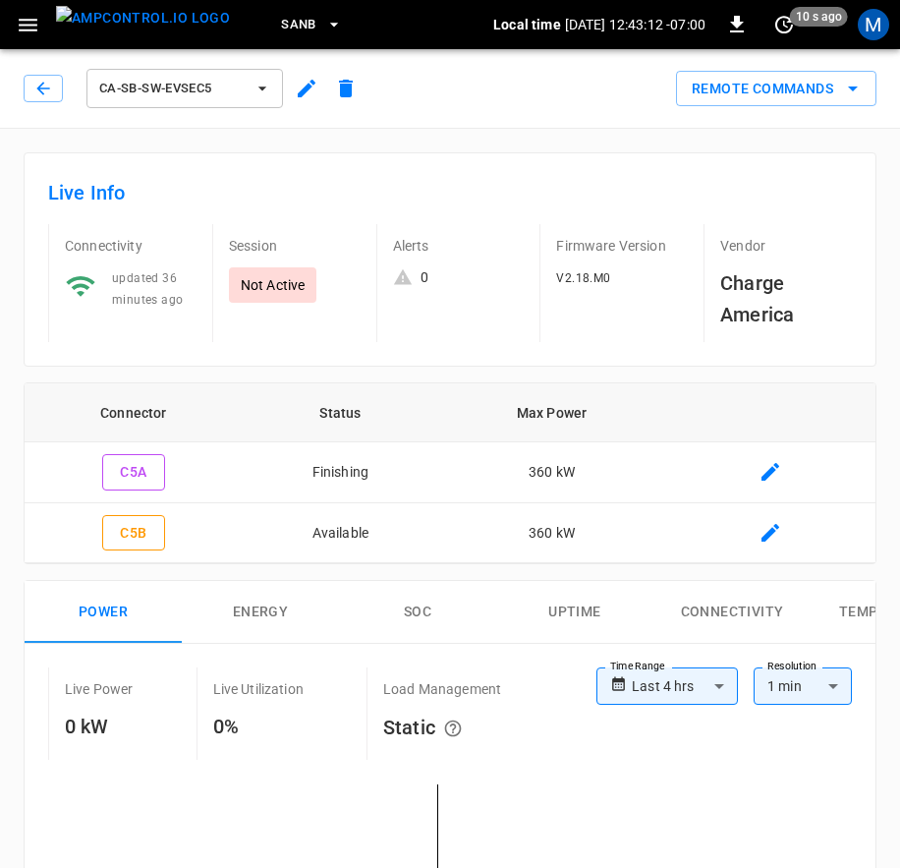
click at [78, 82] on div "ca-sb-sw-evseC5" at bounding box center [195, 88] width 342 height 47
click at [46, 84] on icon "button" at bounding box center [43, 89] width 20 height 20
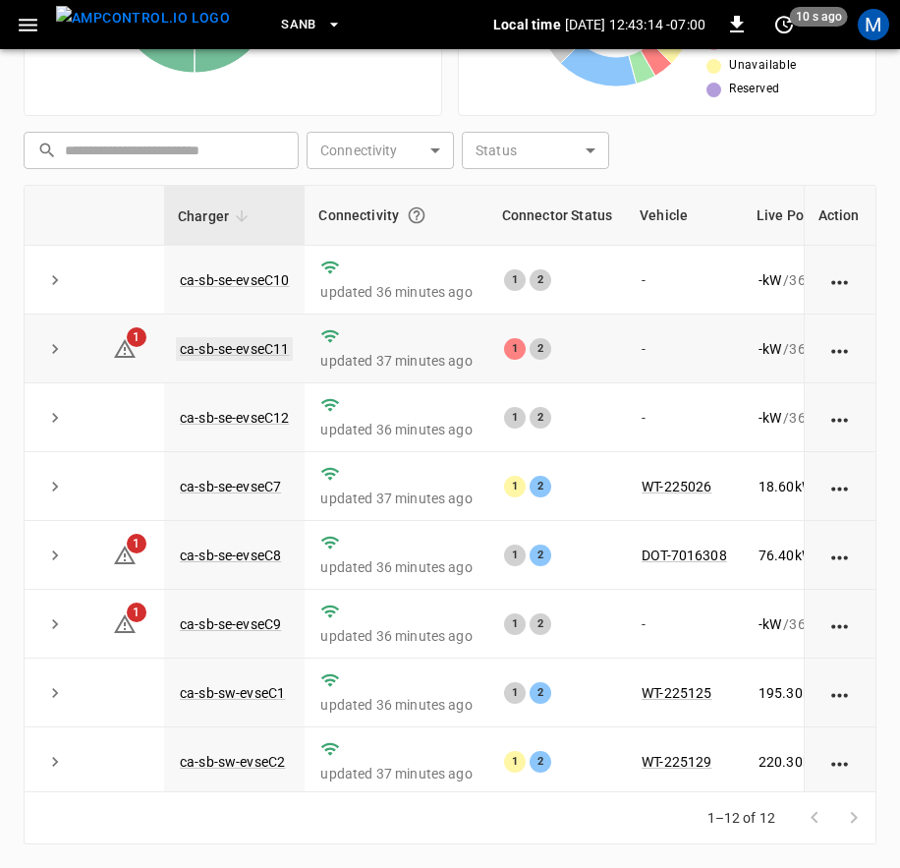
click at [262, 350] on link "ca-sb-se-evseC11" at bounding box center [234, 349] width 117 height 24
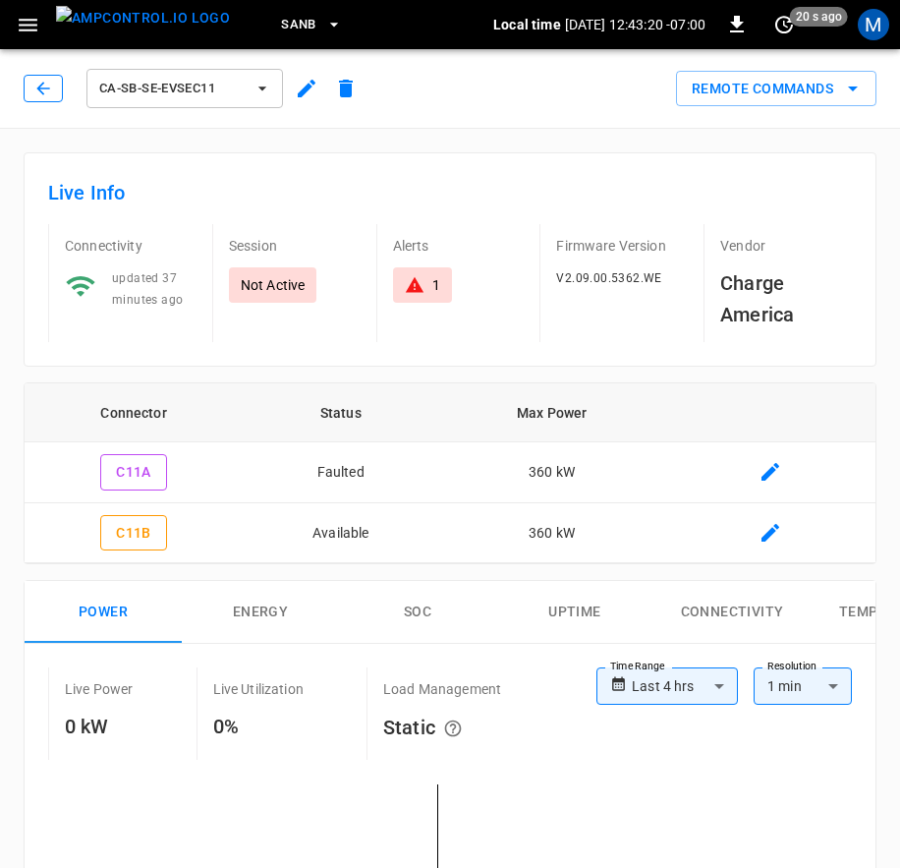
click at [46, 87] on icon "button" at bounding box center [43, 89] width 20 height 20
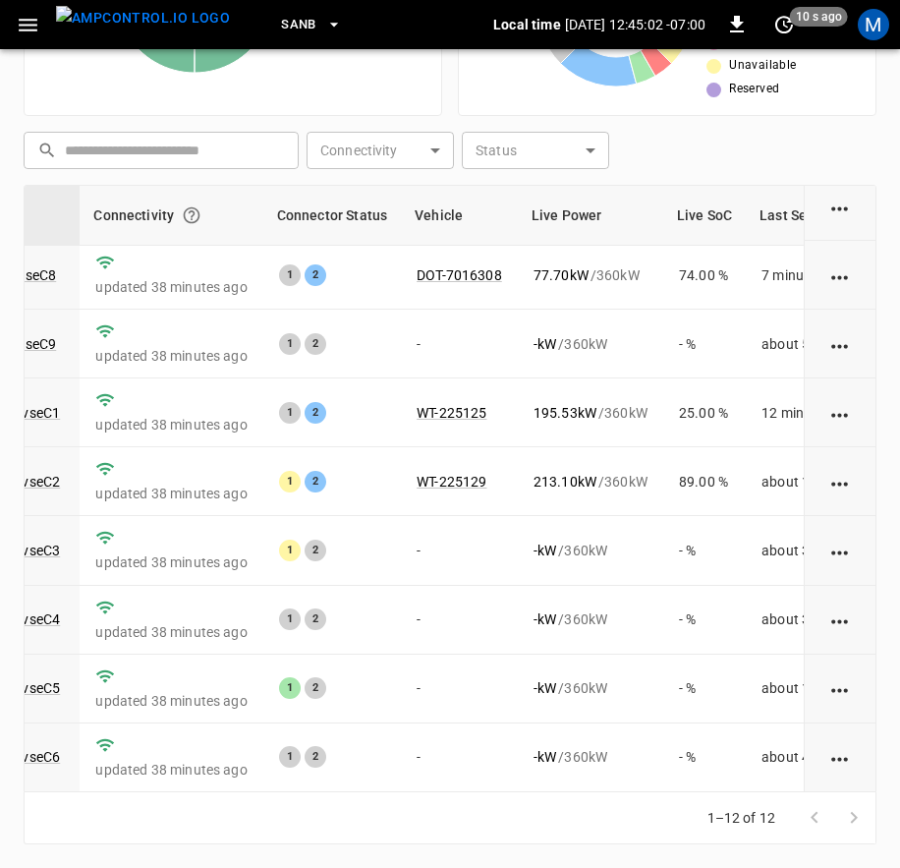
scroll to position [304, 230]
